Goal: Transaction & Acquisition: Purchase product/service

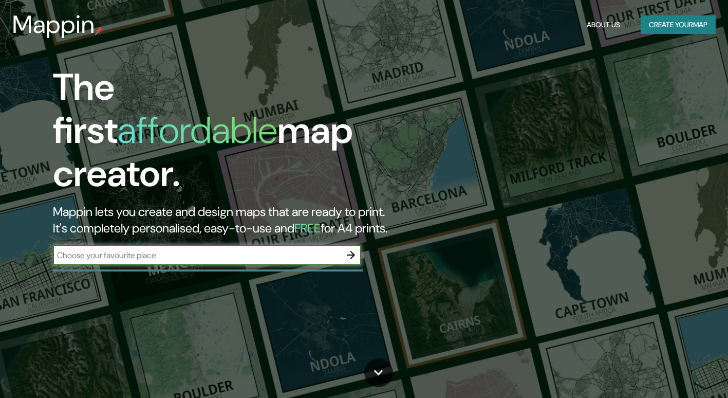
click at [145, 249] on input "text" at bounding box center [197, 255] width 288 height 12
drag, startPoint x: 315, startPoint y: 228, endPoint x: 172, endPoint y: 230, distance: 143.3
click at [171, 249] on input "text" at bounding box center [197, 255] width 288 height 12
type input "medellin"
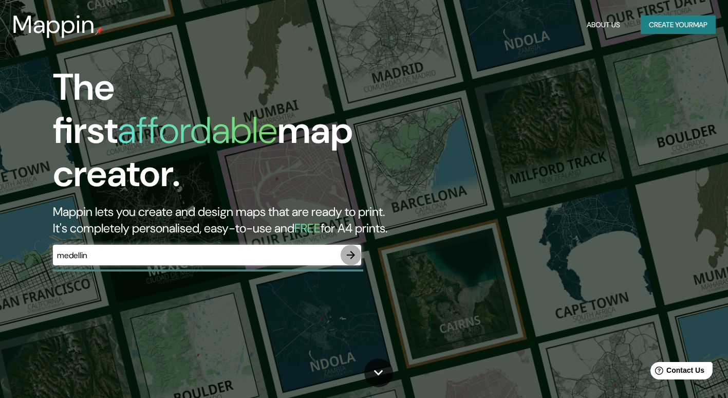
click at [351, 251] on icon "button" at bounding box center [351, 255] width 8 height 8
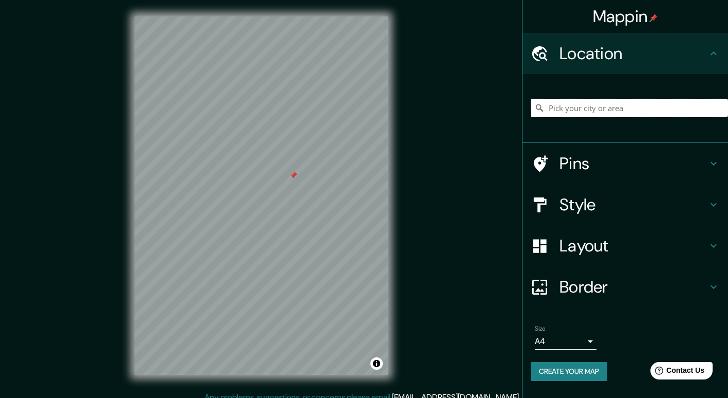
click at [555, 106] on input "Pick your city or area" at bounding box center [629, 108] width 197 height 18
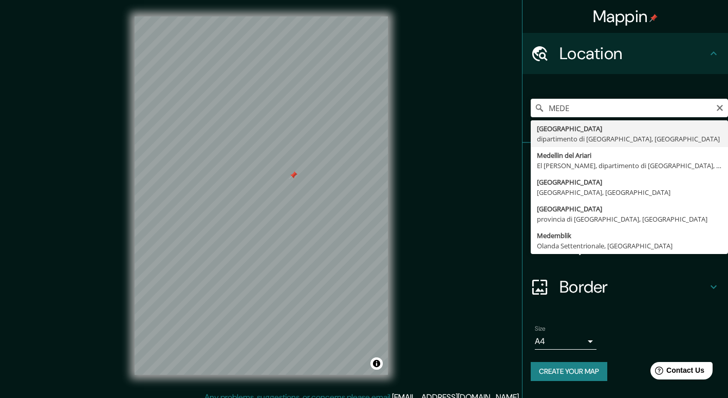
type input "Medellín, dipartimento di Antioquia, Colombia"
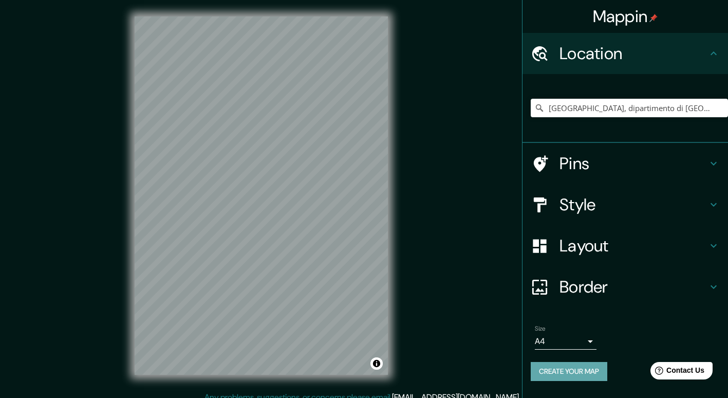
click at [588, 371] on button "Create your map" at bounding box center [569, 371] width 77 height 19
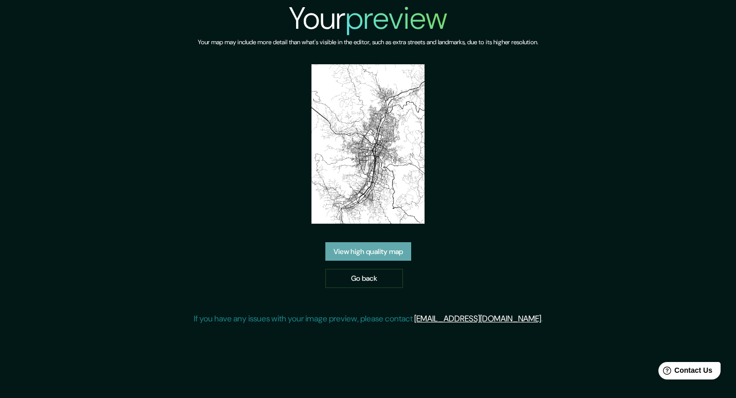
click at [376, 250] on link "View high quality map" at bounding box center [368, 251] width 86 height 19
click at [364, 278] on link "Go back" at bounding box center [364, 278] width 78 height 19
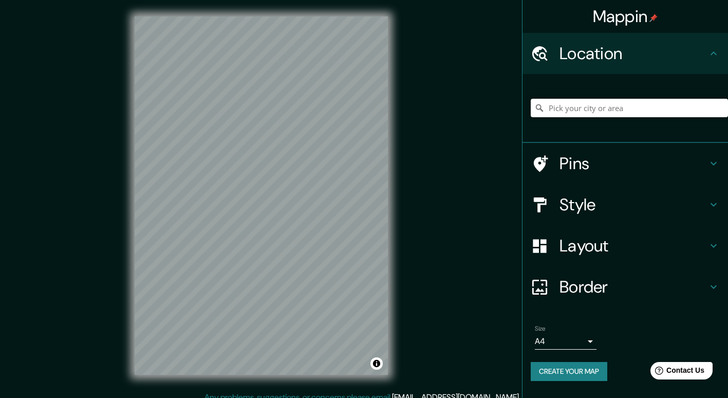
click at [629, 106] on input "Pick your city or area" at bounding box center [629, 108] width 197 height 18
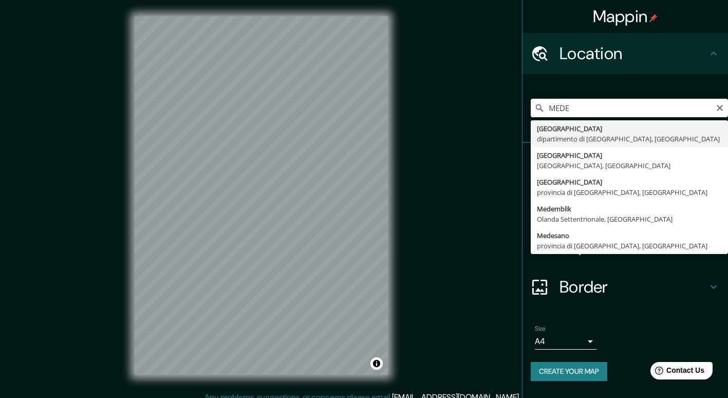
type input "[GEOGRAPHIC_DATA], dipartimento di [GEOGRAPHIC_DATA], [GEOGRAPHIC_DATA]"
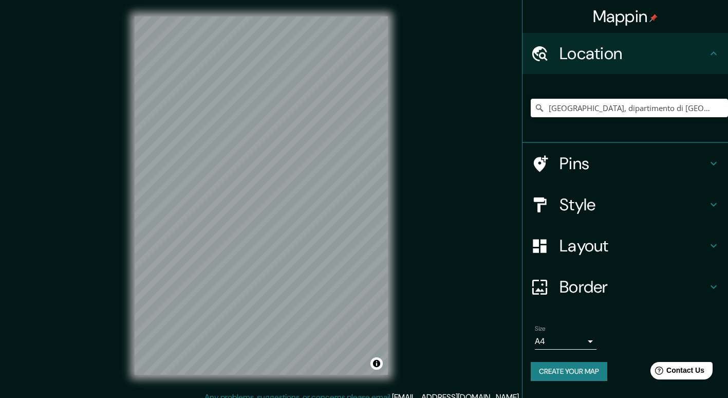
click at [569, 370] on button "Create your map" at bounding box center [569, 371] width 77 height 19
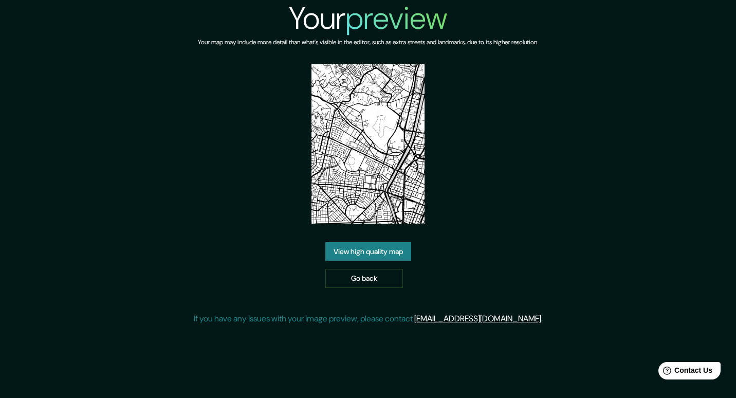
click at [371, 253] on link "View high quality map" at bounding box center [368, 251] width 86 height 19
